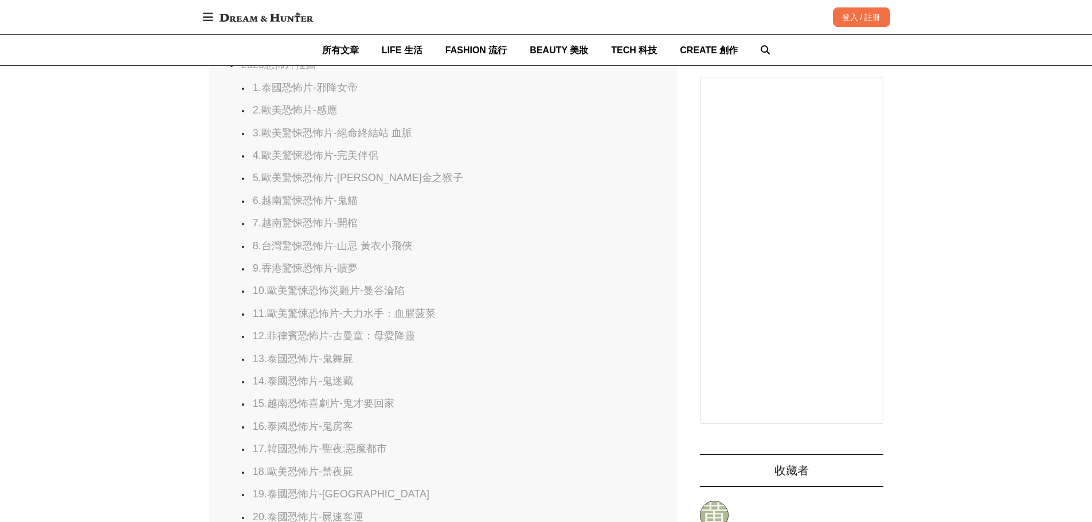
scroll to position [0, 468]
drag, startPoint x: 428, startPoint y: 245, endPoint x: 333, endPoint y: 248, distance: 95.2
click at [333, 248] on li "8.台灣驚悚恐怖片-山忌 黃衣小飛俠" at bounding box center [443, 246] width 384 height 13
copy link "-[PERSON_NAME] 黃衣小飛俠"
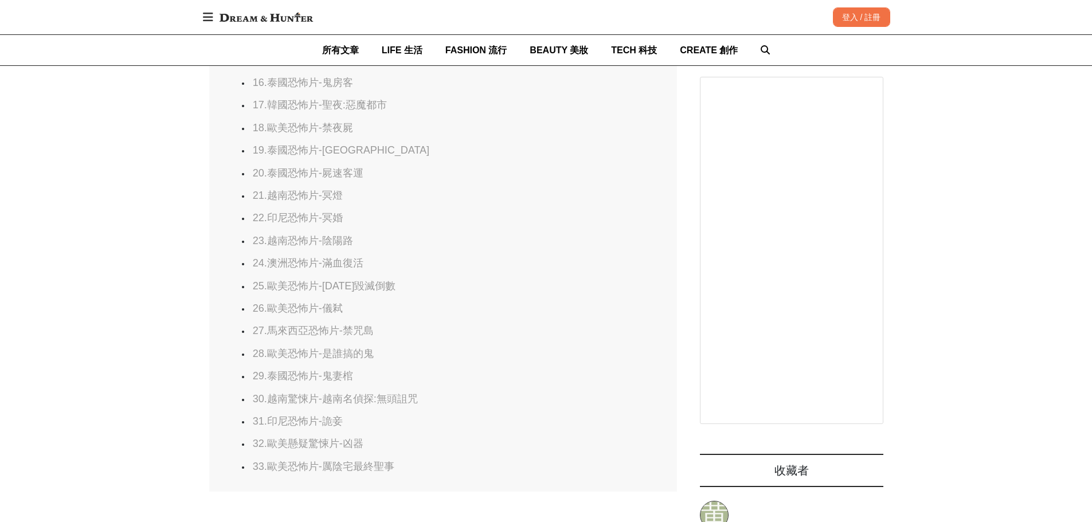
scroll to position [0, 1872]
drag, startPoint x: 356, startPoint y: 373, endPoint x: 324, endPoint y: 377, distance: 31.7
click at [324, 377] on li "29.泰國恐怖片-鬼妻棺" at bounding box center [443, 376] width 384 height 13
copy link "鬼妻棺"
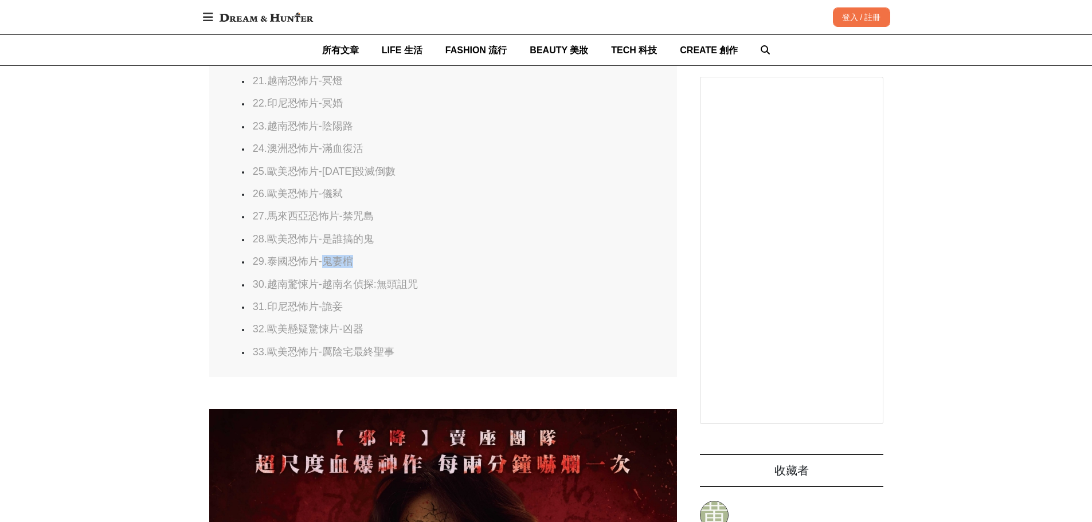
scroll to position [0, 1872]
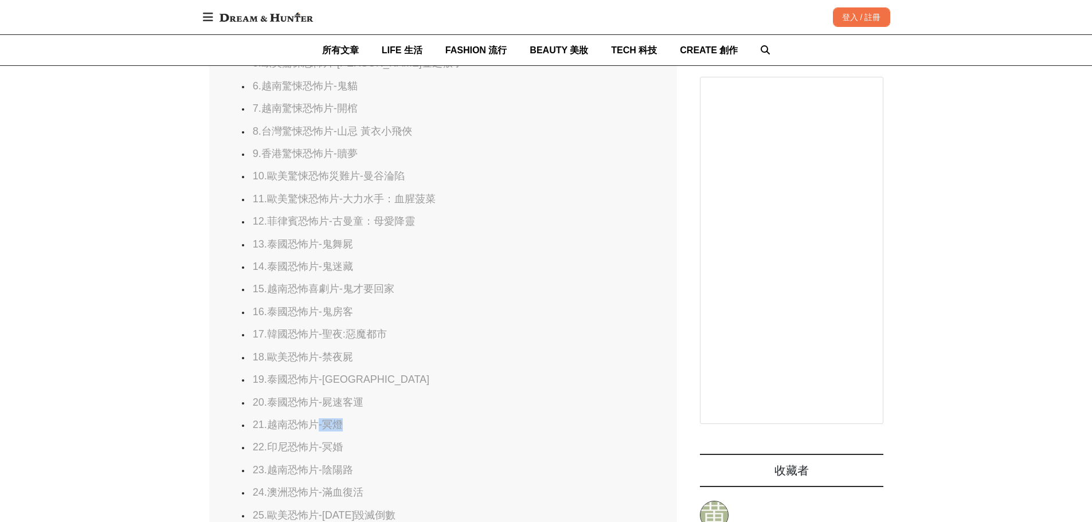
drag, startPoint x: 335, startPoint y: 428, endPoint x: 317, endPoint y: 429, distance: 17.8
click at [317, 429] on li "21.越南恐怖片-冥燈" at bounding box center [443, 425] width 384 height 13
click at [403, 416] on ul "1.泰國恐怖片-邪降女帝 2.歐美恐怖片-感應 3.歐美驚悚恐怖片-絕命終結站 血脈 4.歐美驚悚恐怖片-完美伴侶 5.歐美驚悚恐怖片-[PERSON_NAM…" at bounding box center [443, 335] width 408 height 736
drag, startPoint x: 355, startPoint y: 427, endPoint x: 324, endPoint y: 428, distance: 31.0
click at [324, 428] on li "21.越南恐怖片-冥燈" at bounding box center [443, 425] width 384 height 13
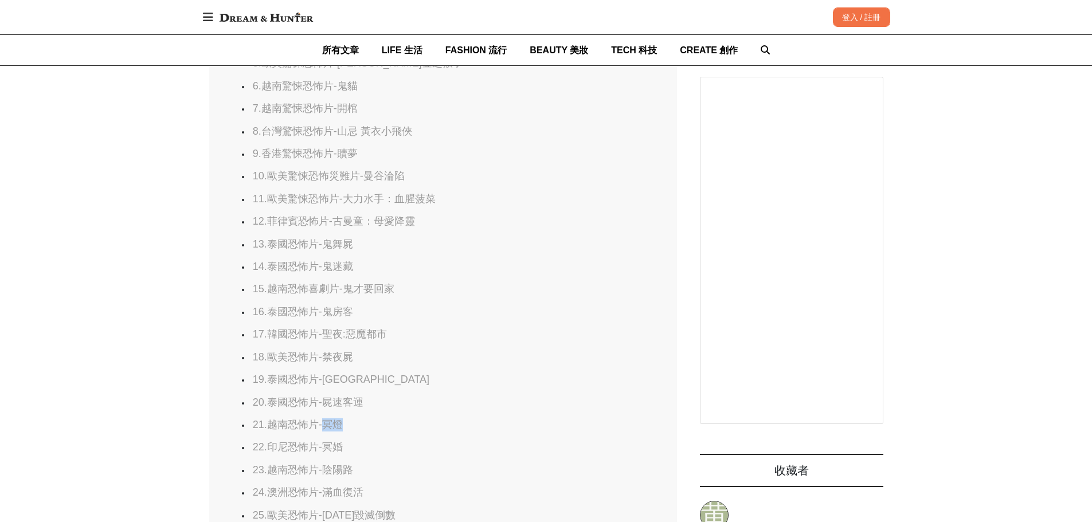
scroll to position [0, 0]
copy link "[DEMOGRAPHIC_DATA]"
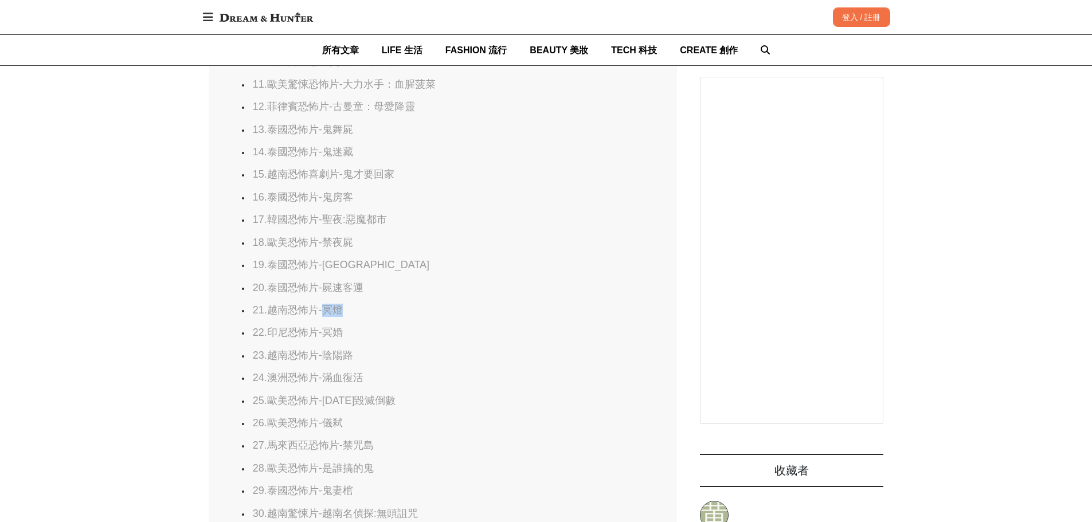
scroll to position [0, 468]
